Goal: Find contact information: Obtain details needed to contact an individual or organization

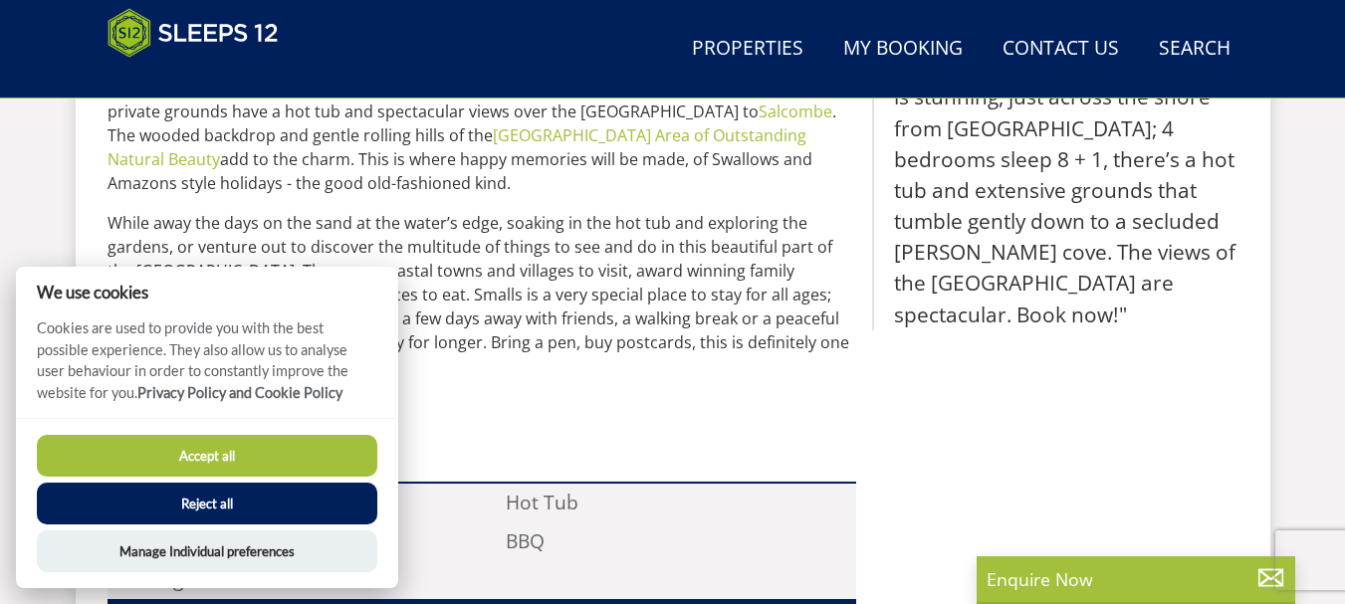
scroll to position [1014, 0]
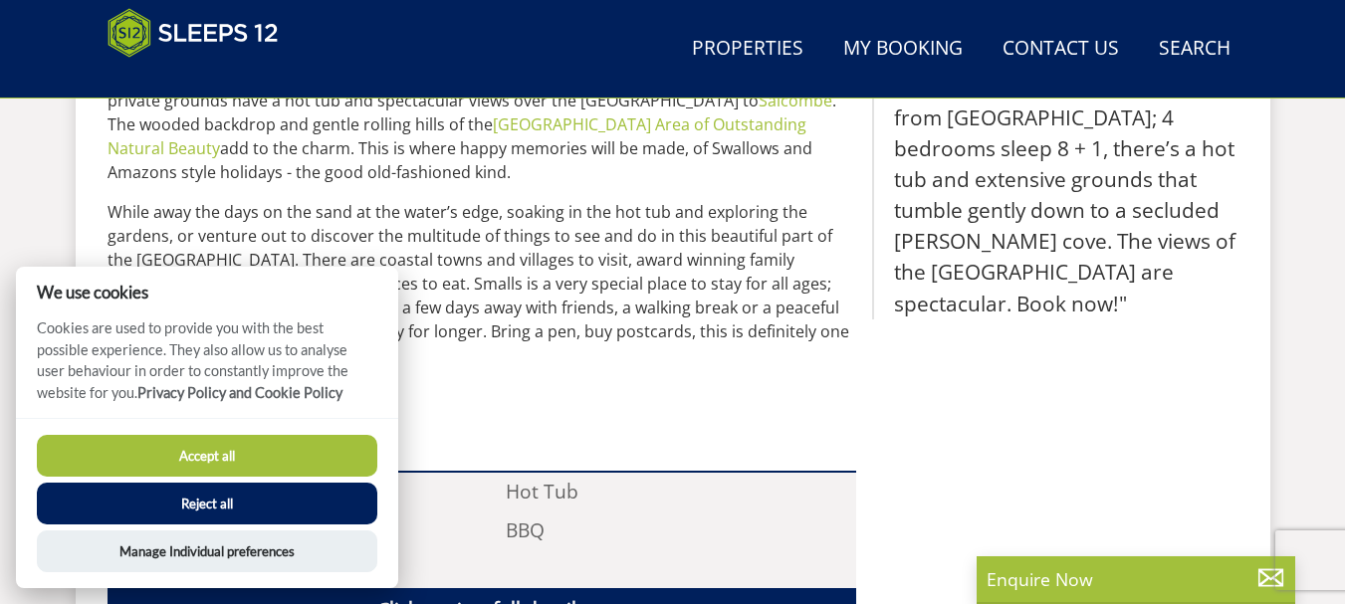
click at [293, 505] on button "Reject all" at bounding box center [207, 504] width 341 height 42
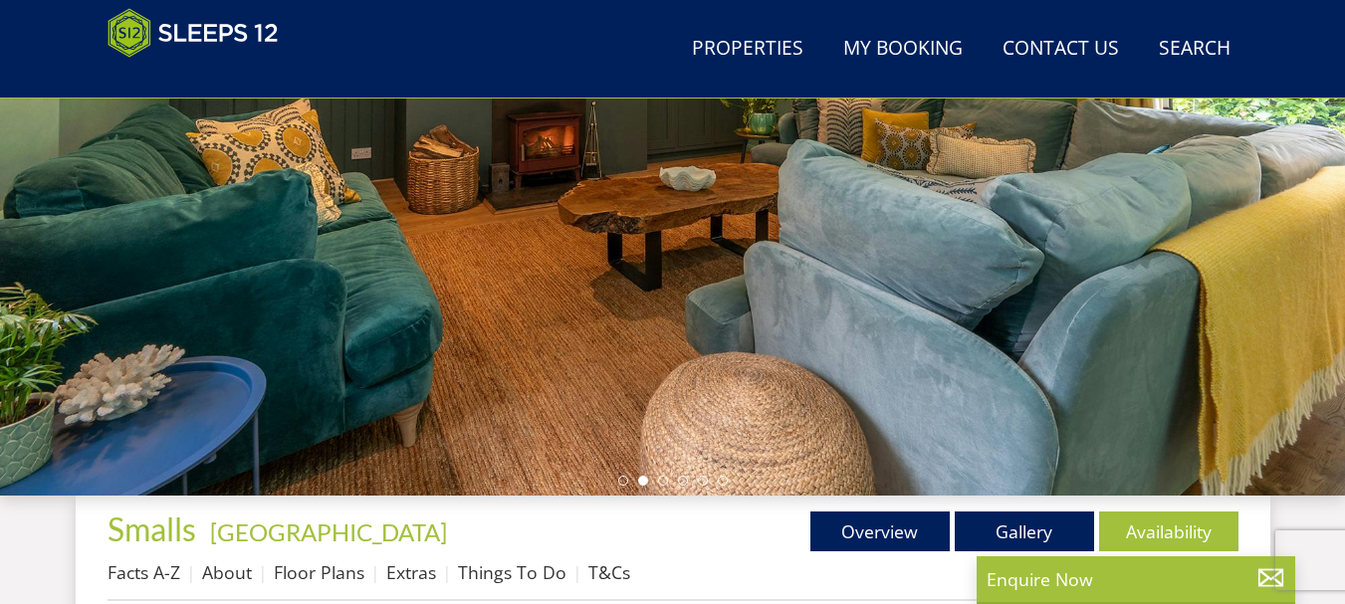
scroll to position [54, 0]
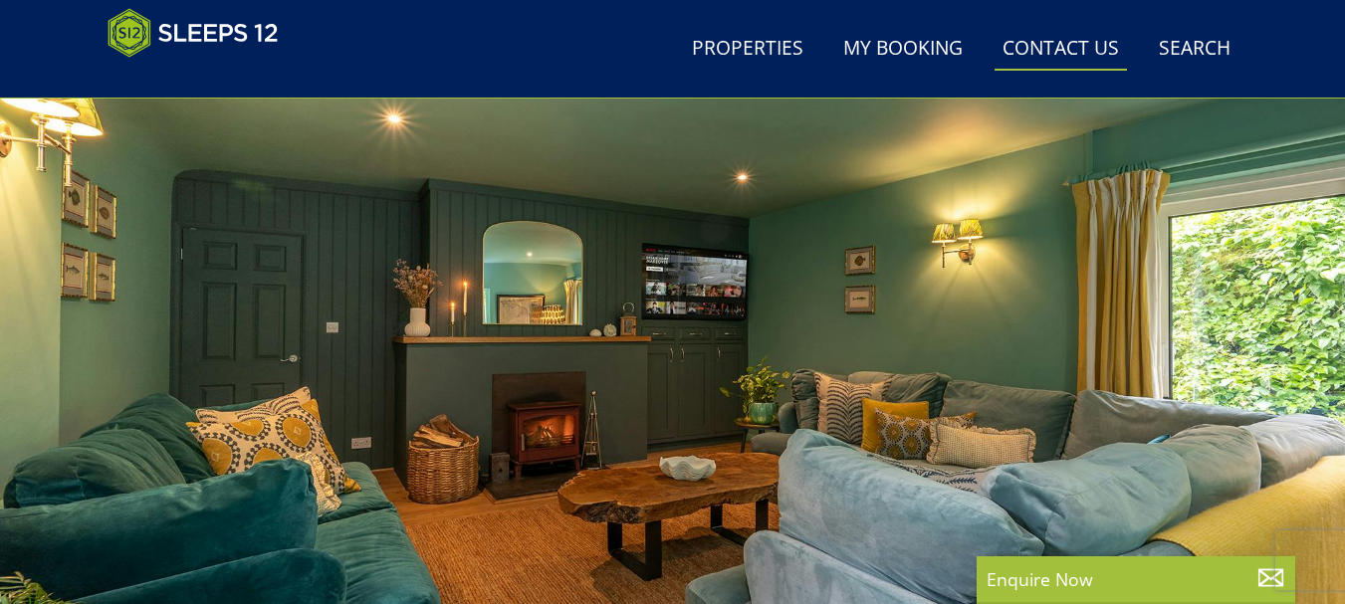
click at [1074, 44] on link "Contact Us [PHONE_NUMBER]" at bounding box center [1061, 49] width 132 height 45
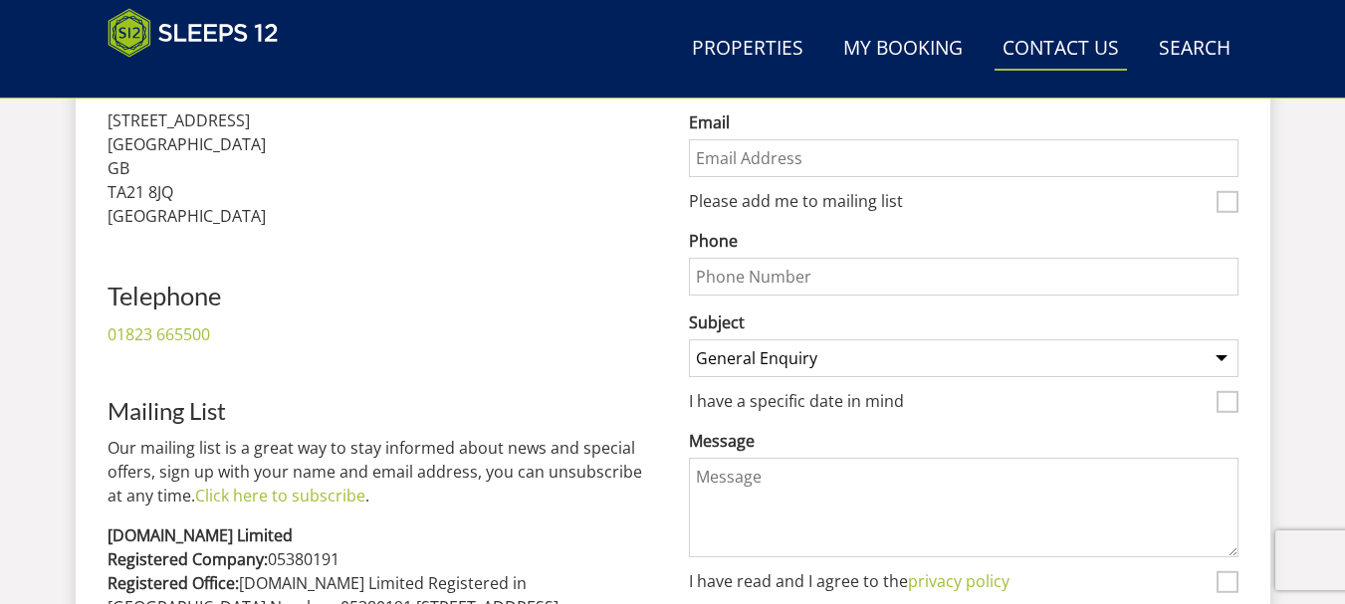
scroll to position [996, 0]
